Goal: Transaction & Acquisition: Purchase product/service

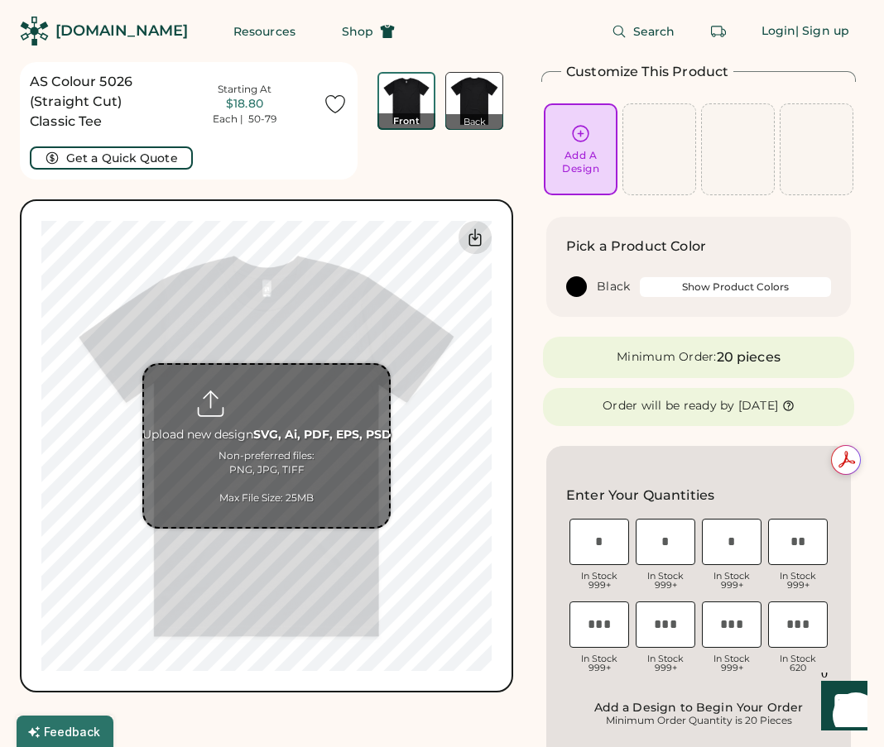
click at [472, 242] on icon at bounding box center [475, 238] width 20 height 20
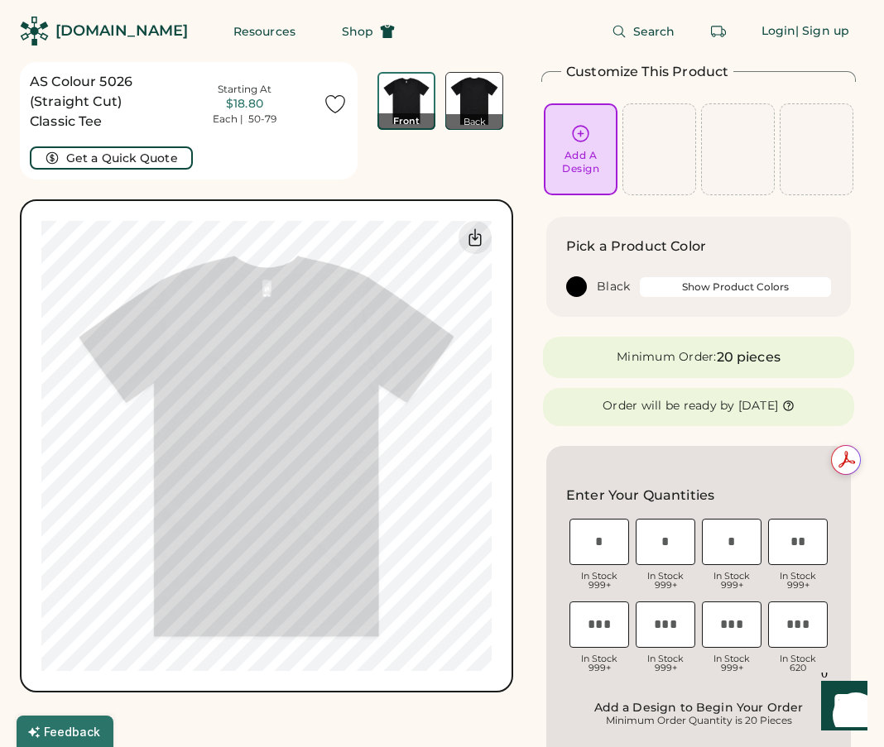
click at [484, 119] on div "Back" at bounding box center [474, 122] width 58 height 16
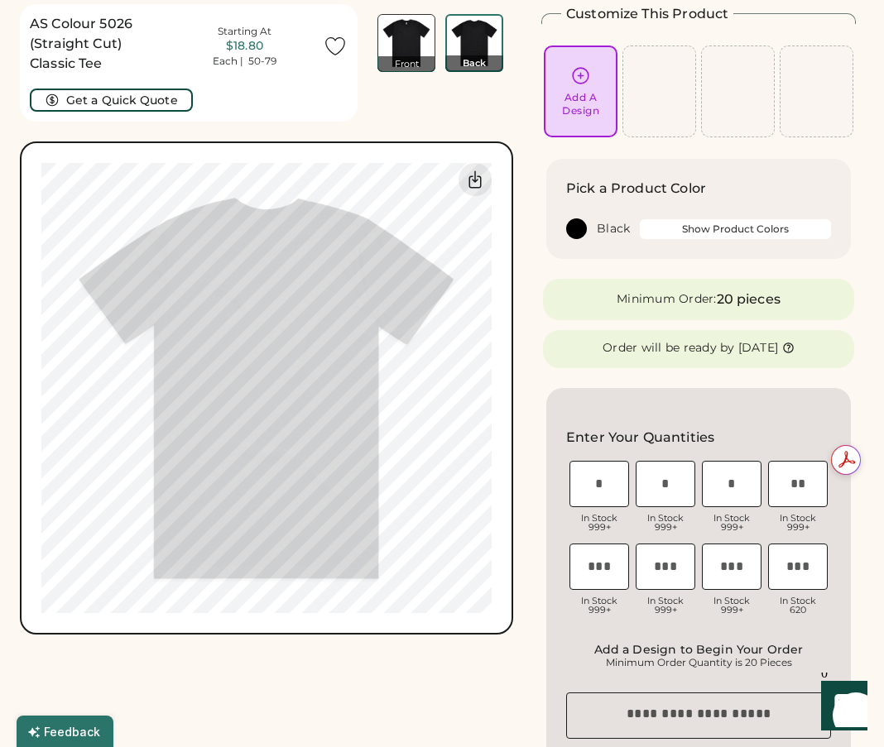
scroll to position [62, 0]
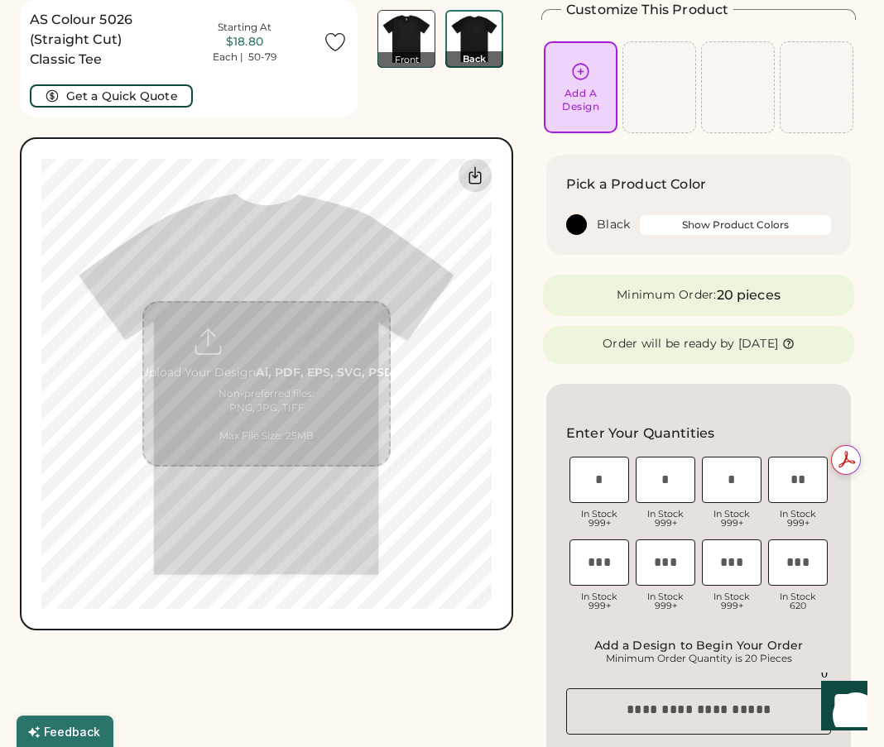
click at [482, 176] on icon at bounding box center [475, 175] width 20 height 20
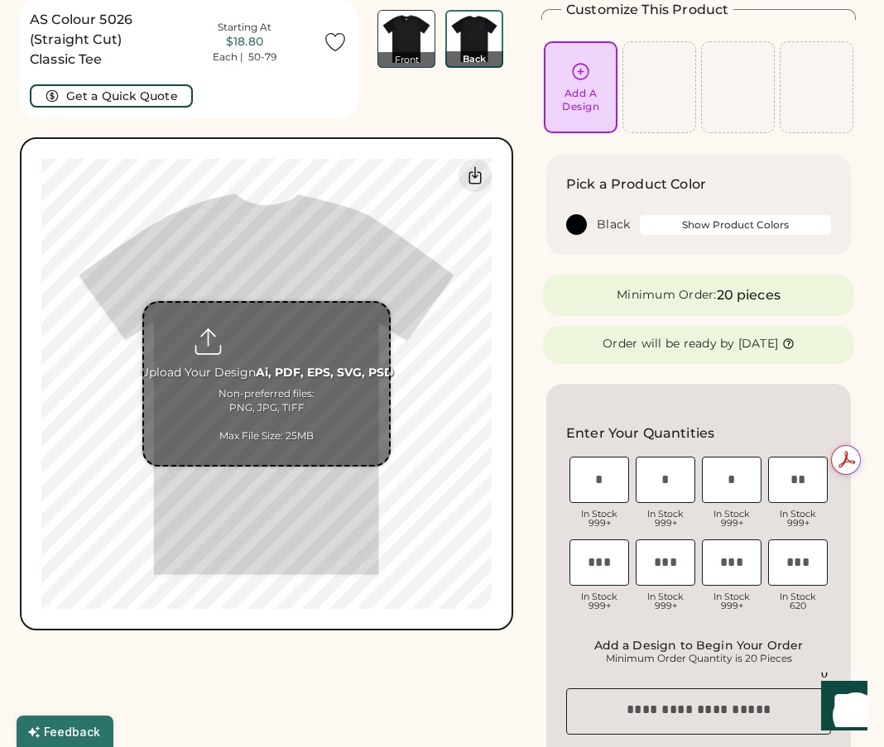
scroll to position [0, 0]
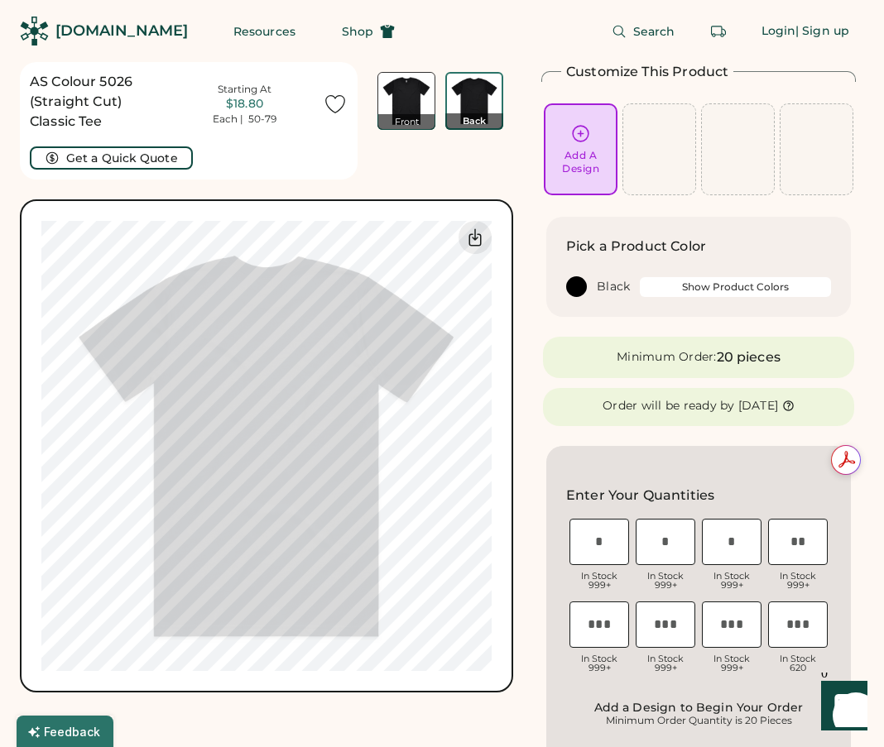
click at [396, 82] on img at bounding box center [406, 101] width 56 height 56
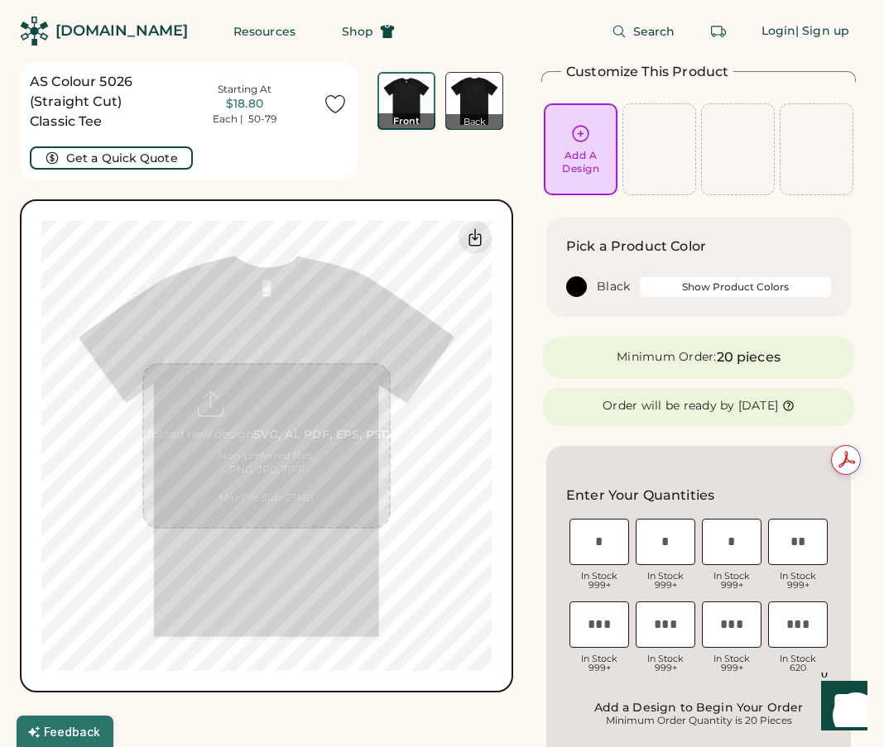
click at [503, 180] on div "AS Colour 5026 (Straight Cut) Classic Tee Starting At $18.80 Each | 50-79 Get a…" at bounding box center [266, 377] width 493 height 630
click at [122, 160] on button "Get a Quick Quote" at bounding box center [111, 157] width 163 height 23
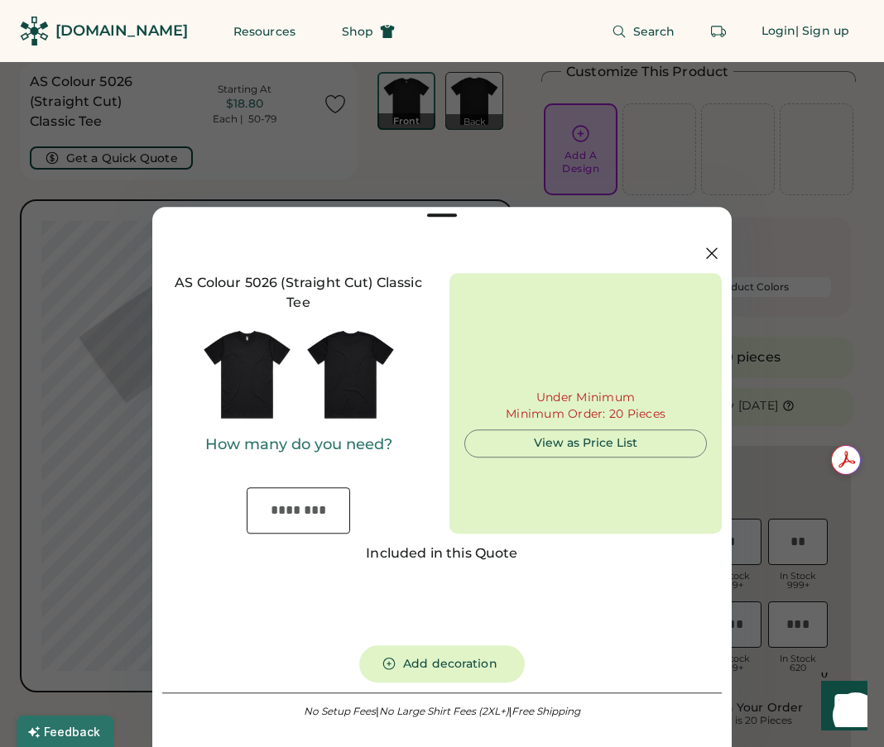
type input "***"
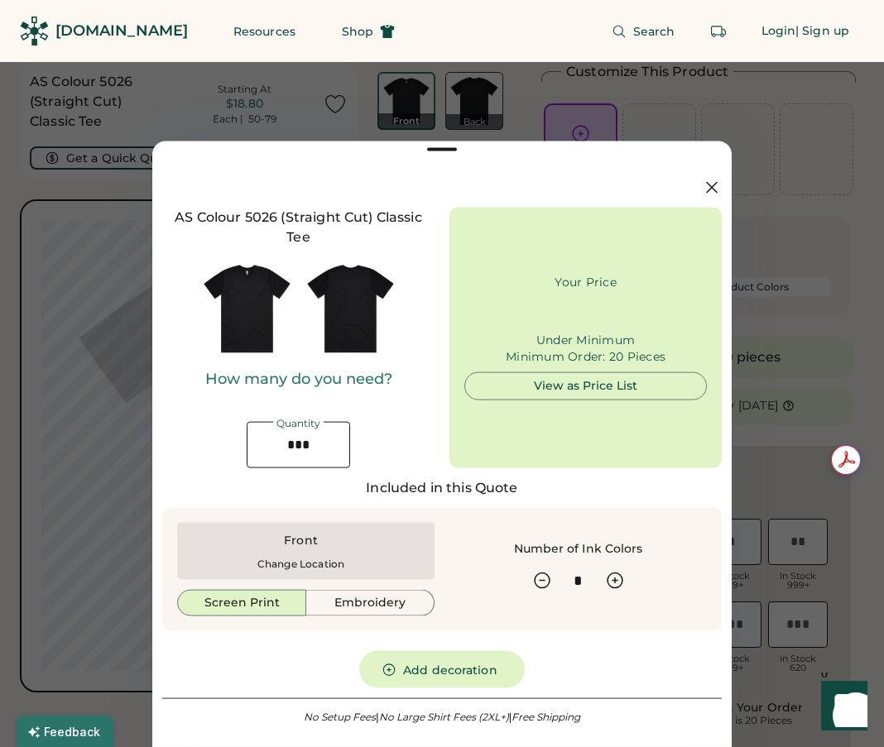
type input "******"
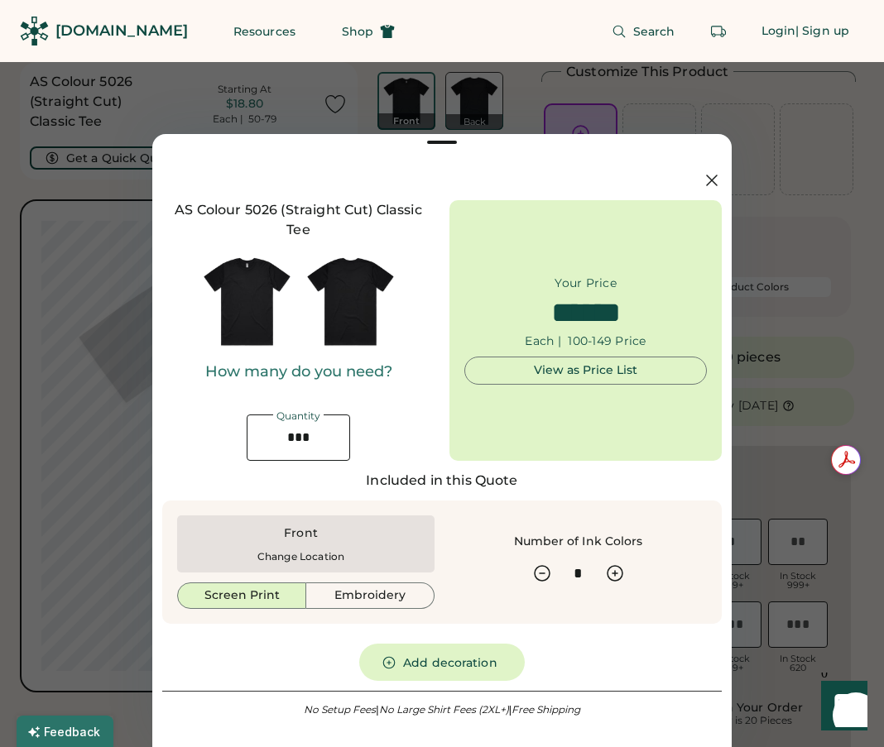
click at [705, 183] on icon at bounding box center [712, 180] width 20 height 20
